Goal: Find specific page/section: Find specific page/section

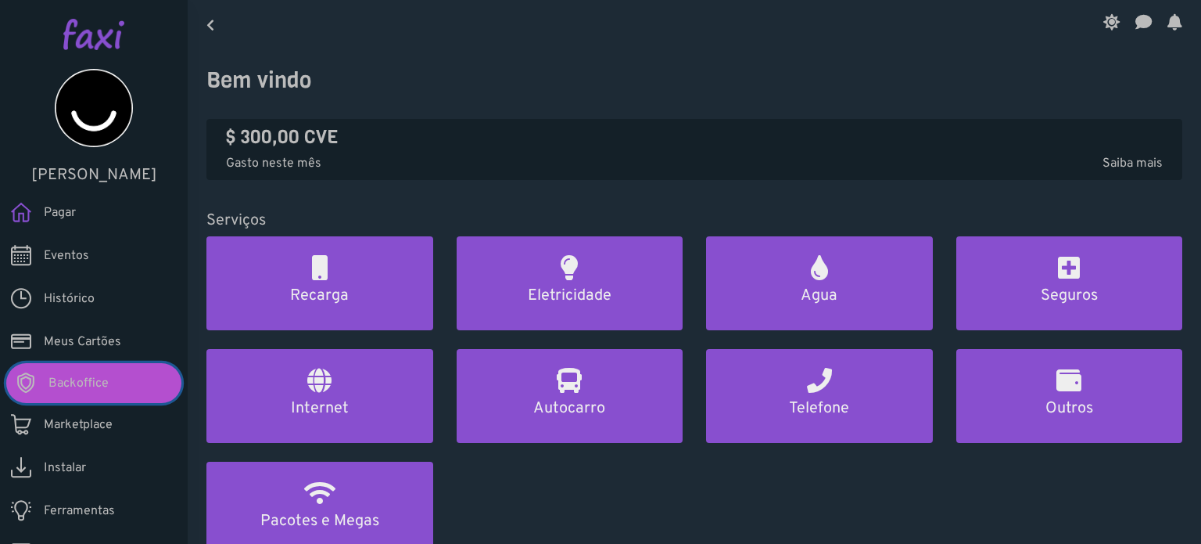
click at [90, 375] on span "Backoffice" at bounding box center [78, 383] width 60 height 19
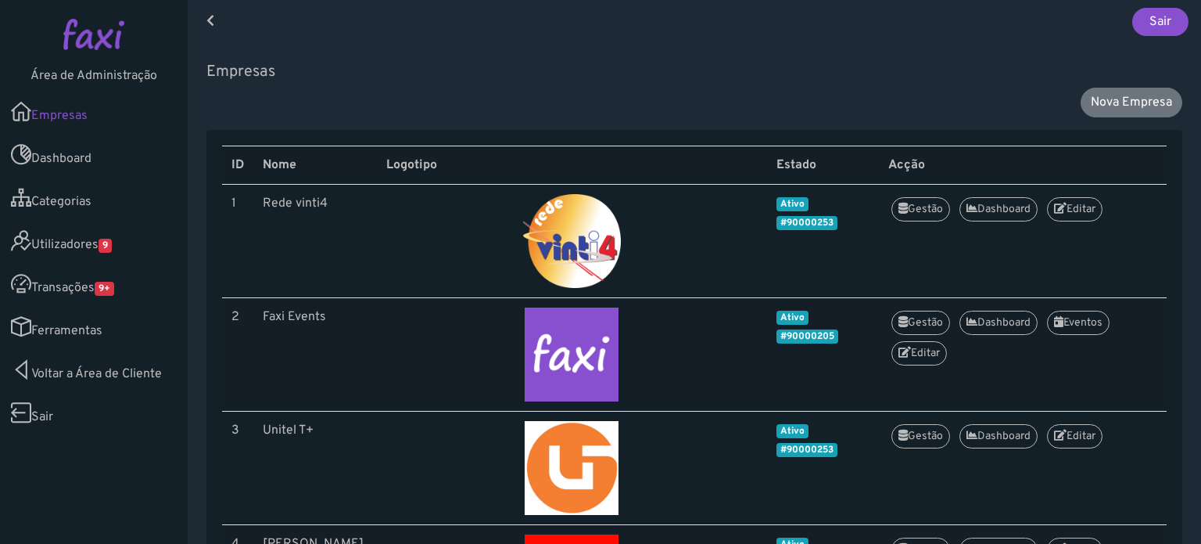
click at [120, 246] on link "Utilizadores 9" at bounding box center [94, 240] width 188 height 43
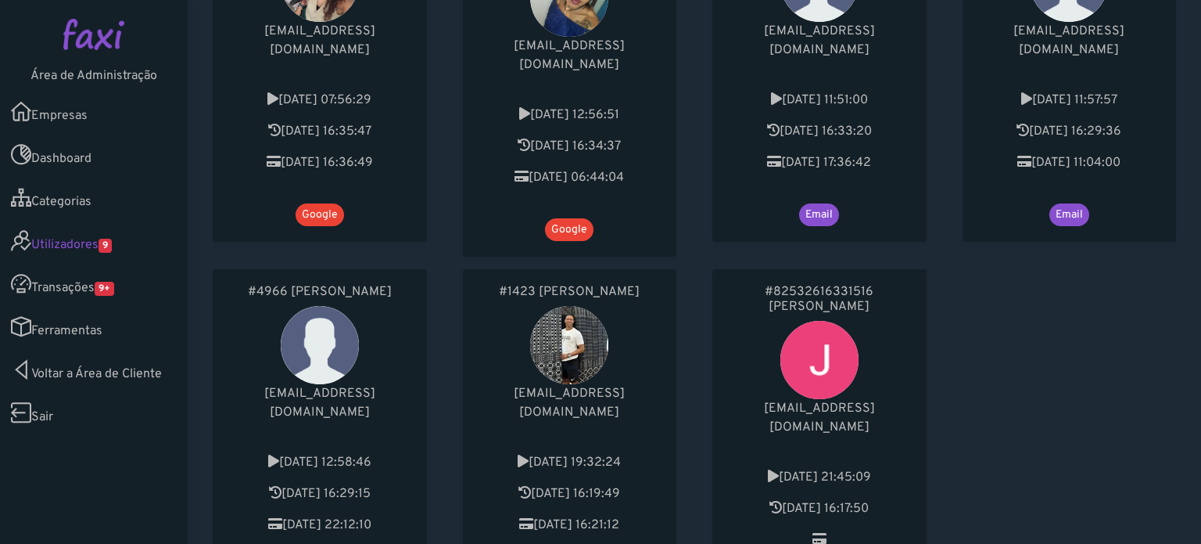
scroll to position [1222, 0]
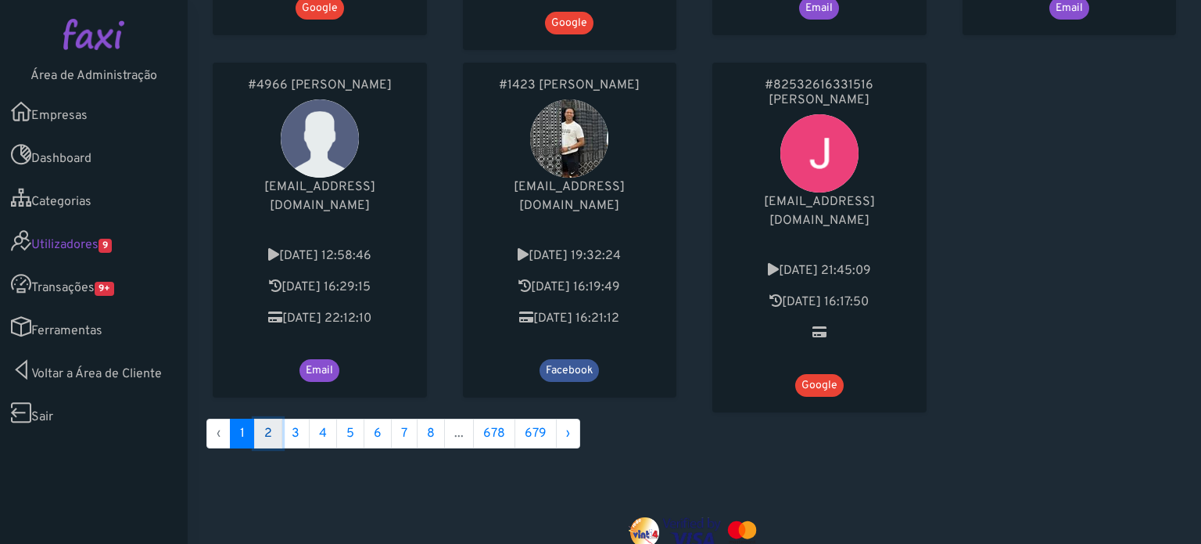
click at [278, 418] on link "2" at bounding box center [268, 433] width 28 height 30
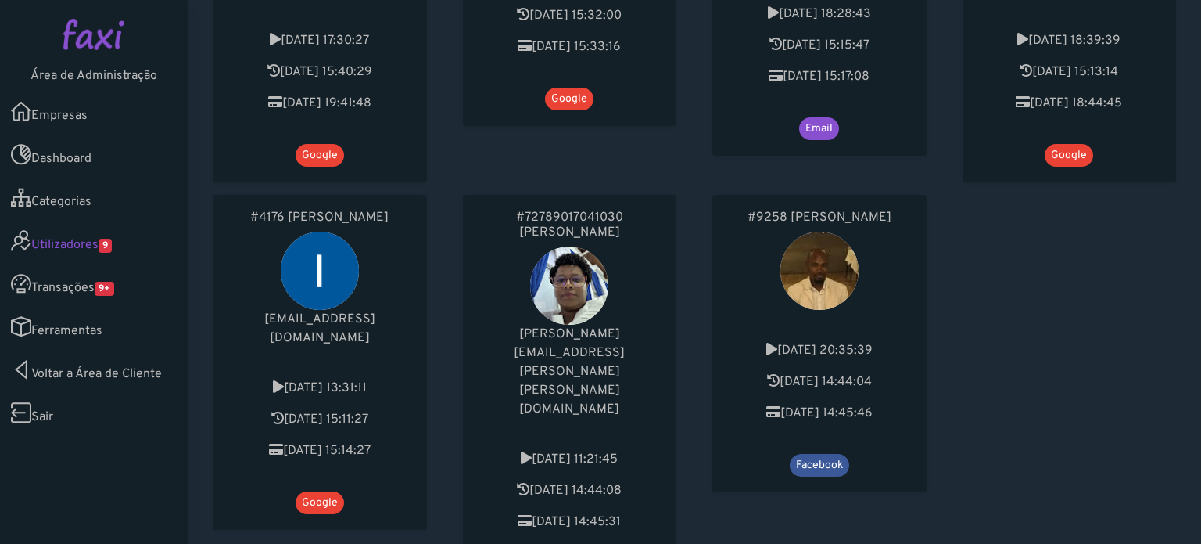
scroll to position [1095, 0]
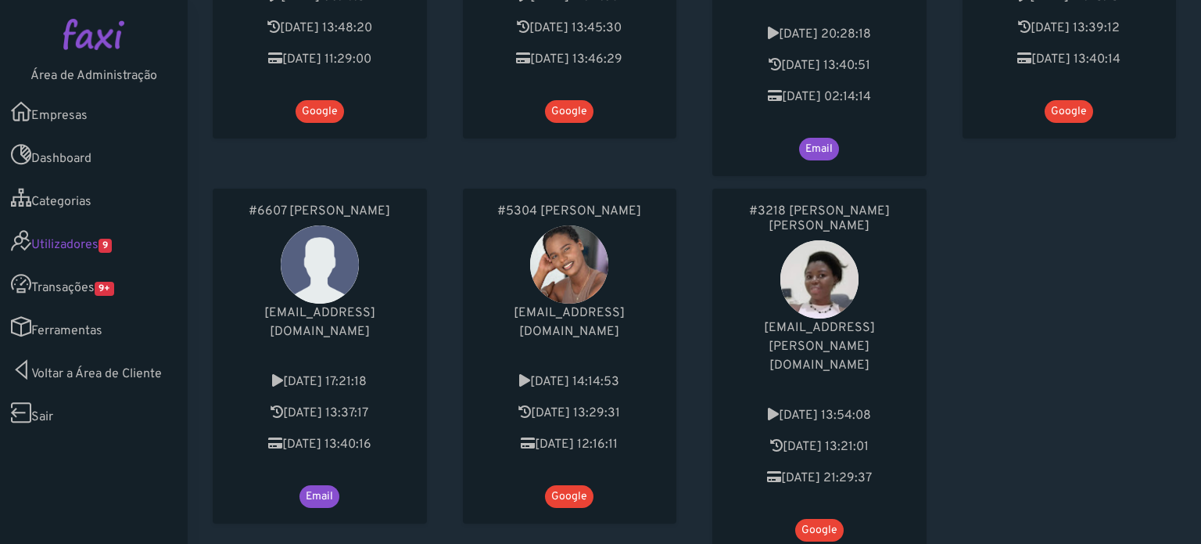
scroll to position [1237, 0]
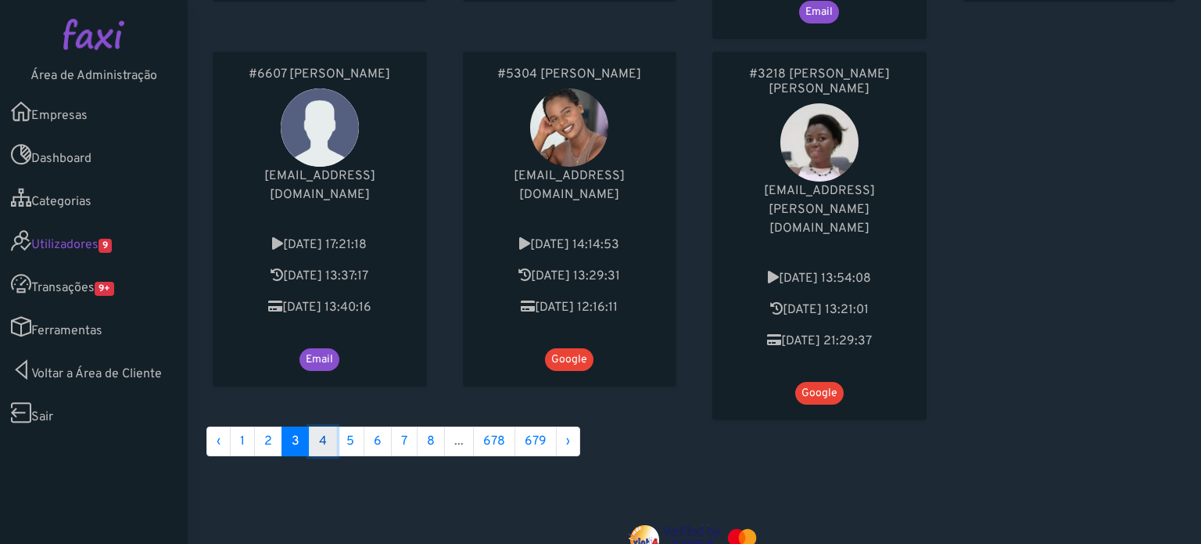
click at [327, 426] on link "4" at bounding box center [323, 441] width 28 height 30
